Goal: Find specific page/section: Find specific page/section

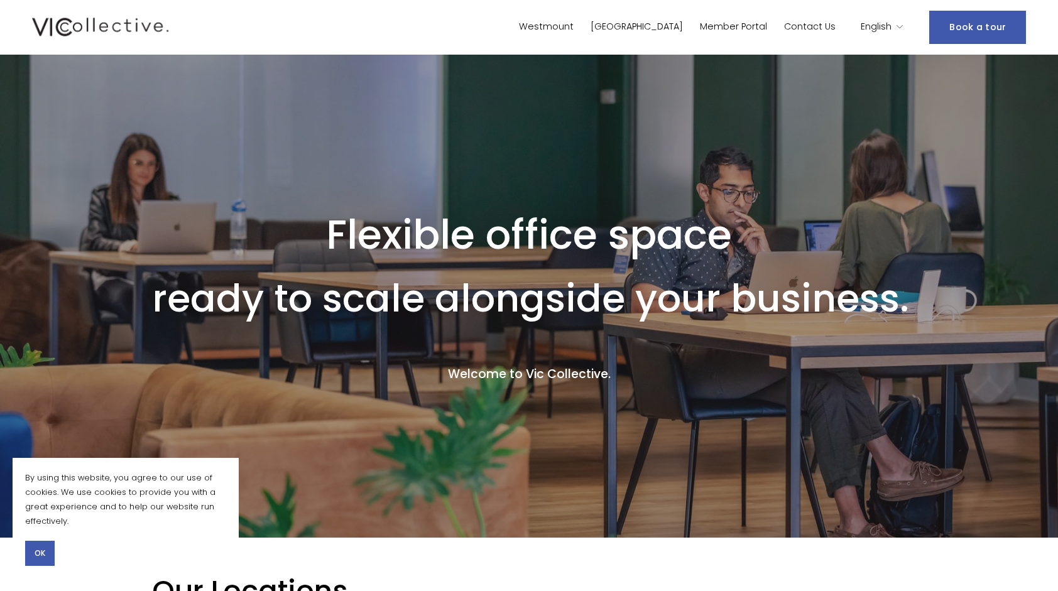
click at [677, 31] on link "[GEOGRAPHIC_DATA]" at bounding box center [636, 27] width 92 height 18
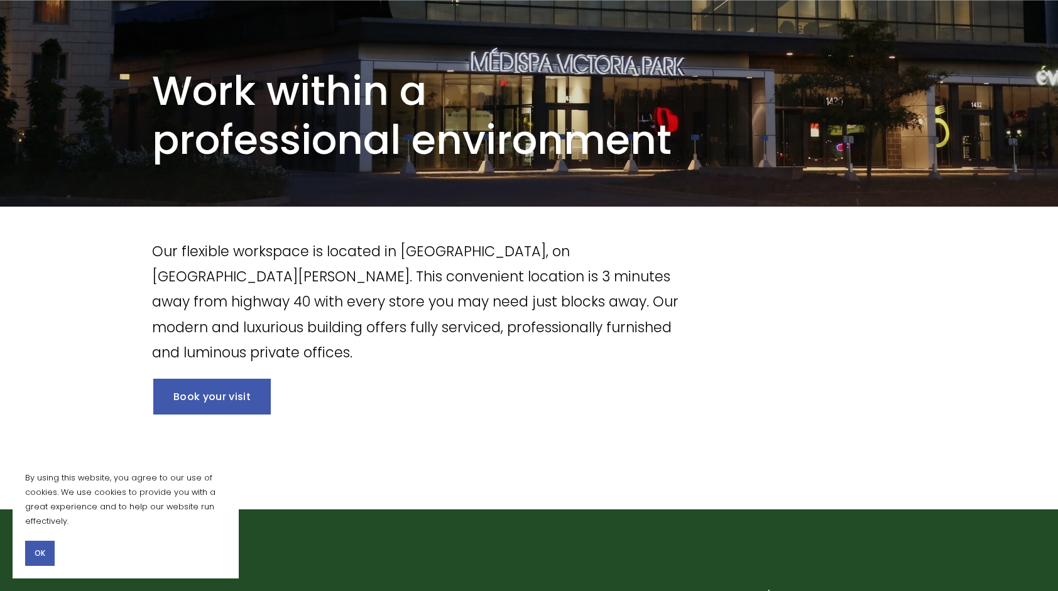
scroll to position [188, 0]
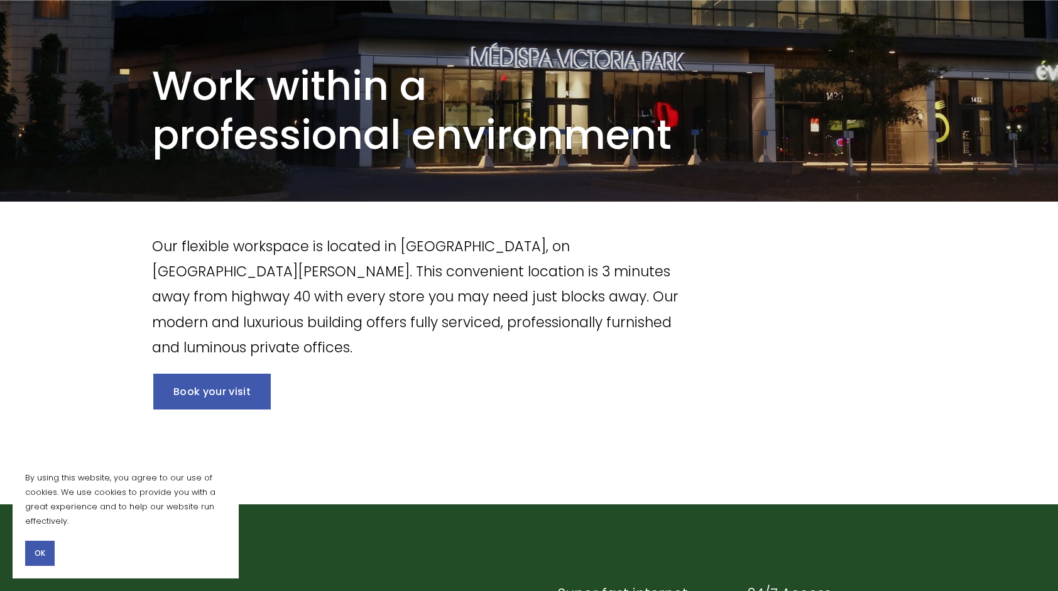
click at [37, 555] on span "OK" at bounding box center [40, 553] width 11 height 11
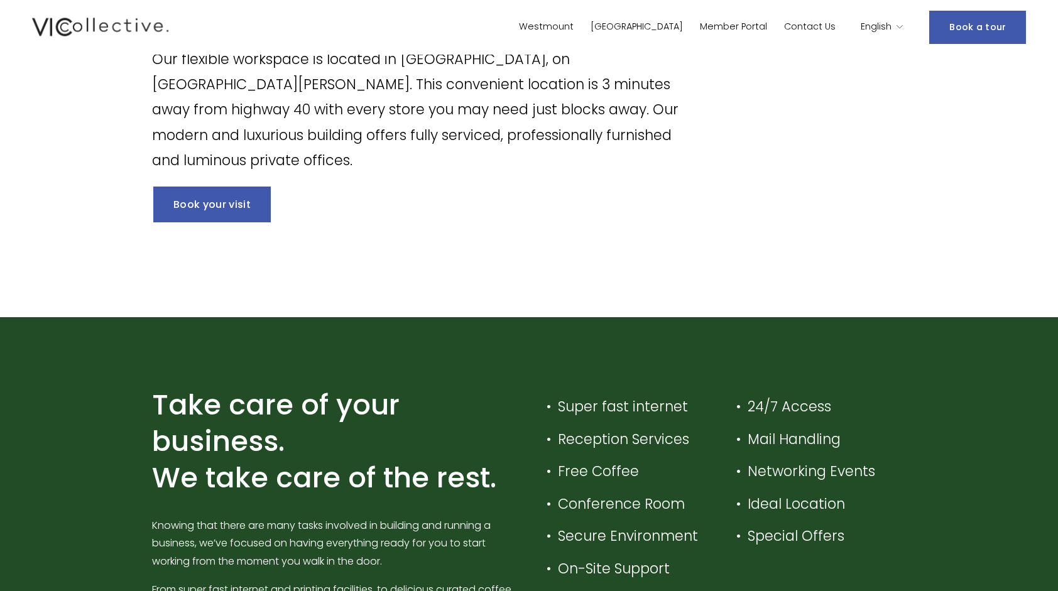
scroll to position [0, 0]
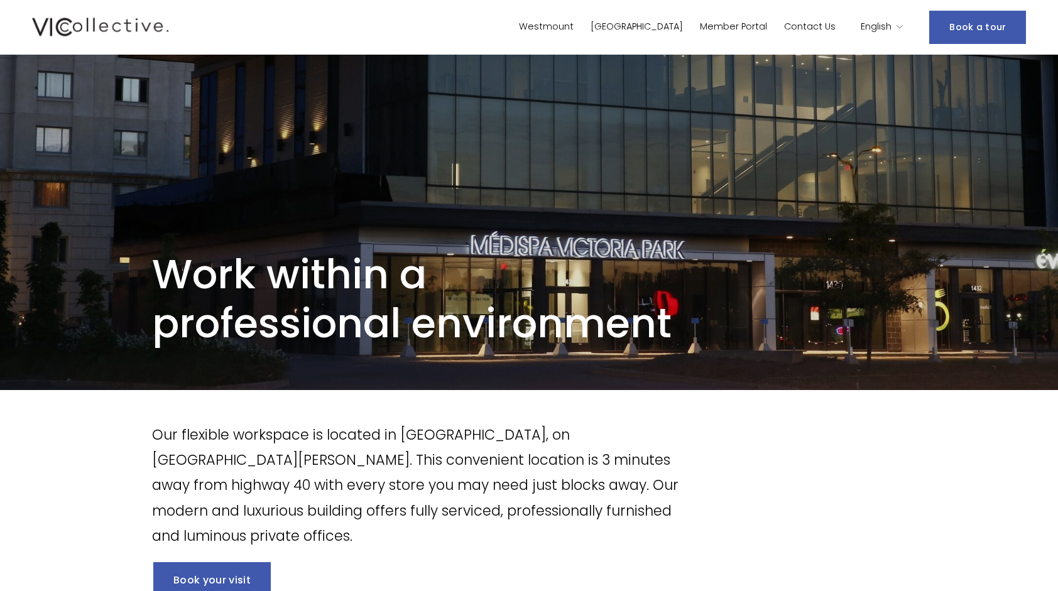
click at [671, 26] on link "[GEOGRAPHIC_DATA]" at bounding box center [636, 27] width 92 height 18
click at [729, 24] on link "Member Portal" at bounding box center [733, 27] width 67 height 18
